Goal: Navigation & Orientation: Find specific page/section

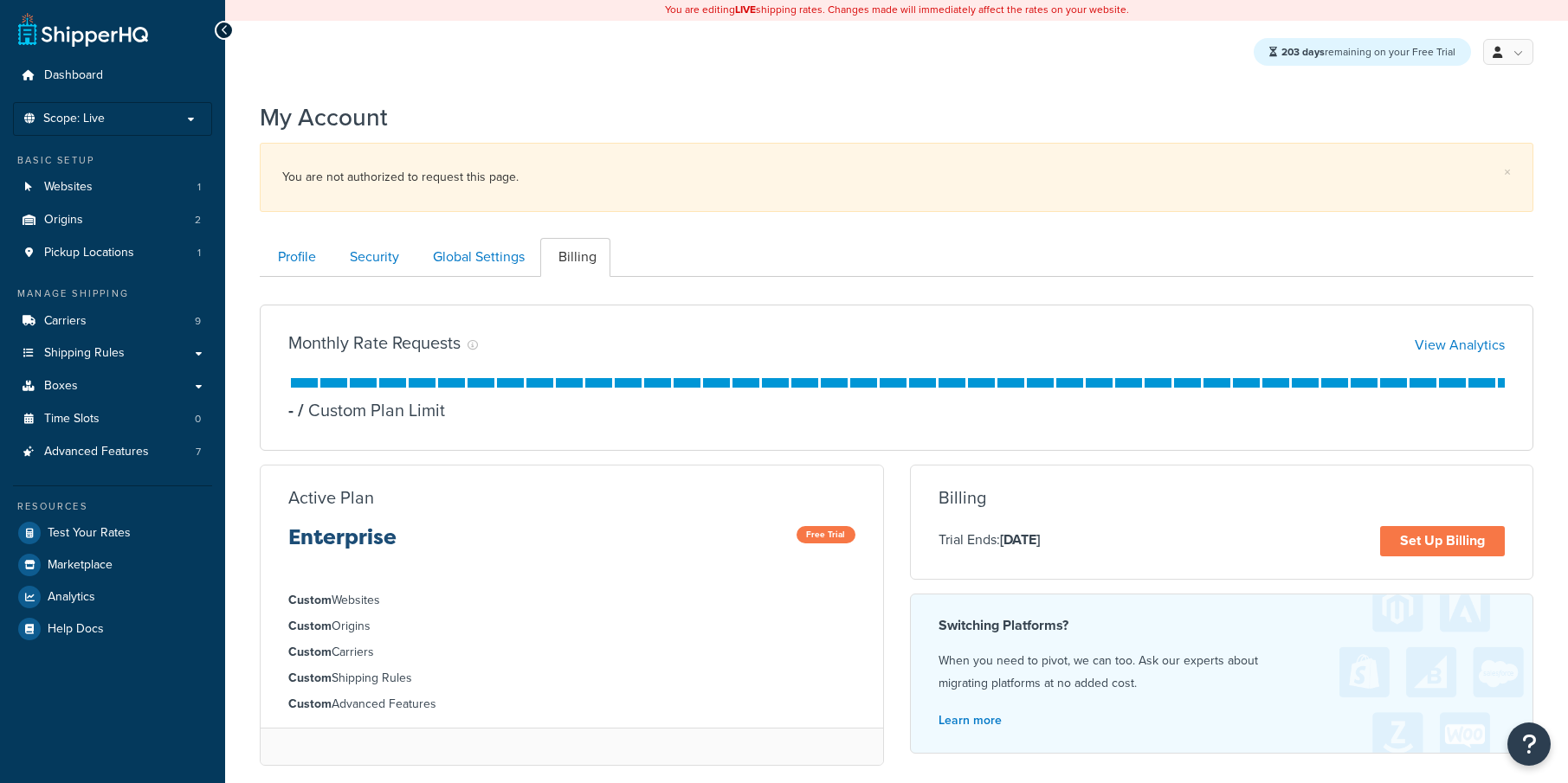
scroll to position [13, 0]
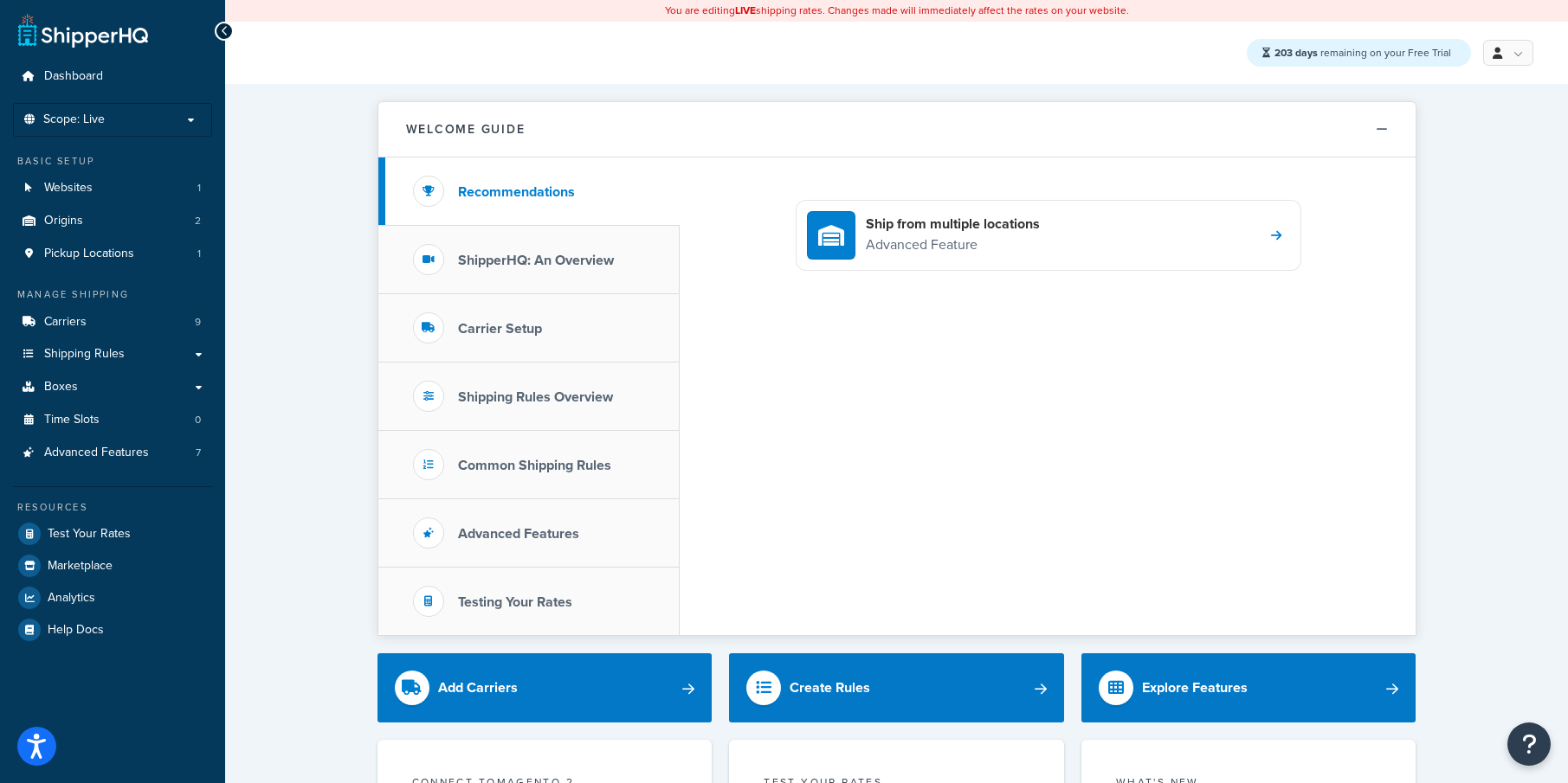
scroll to position [1, 0]
